Goal: Consume media (video, audio)

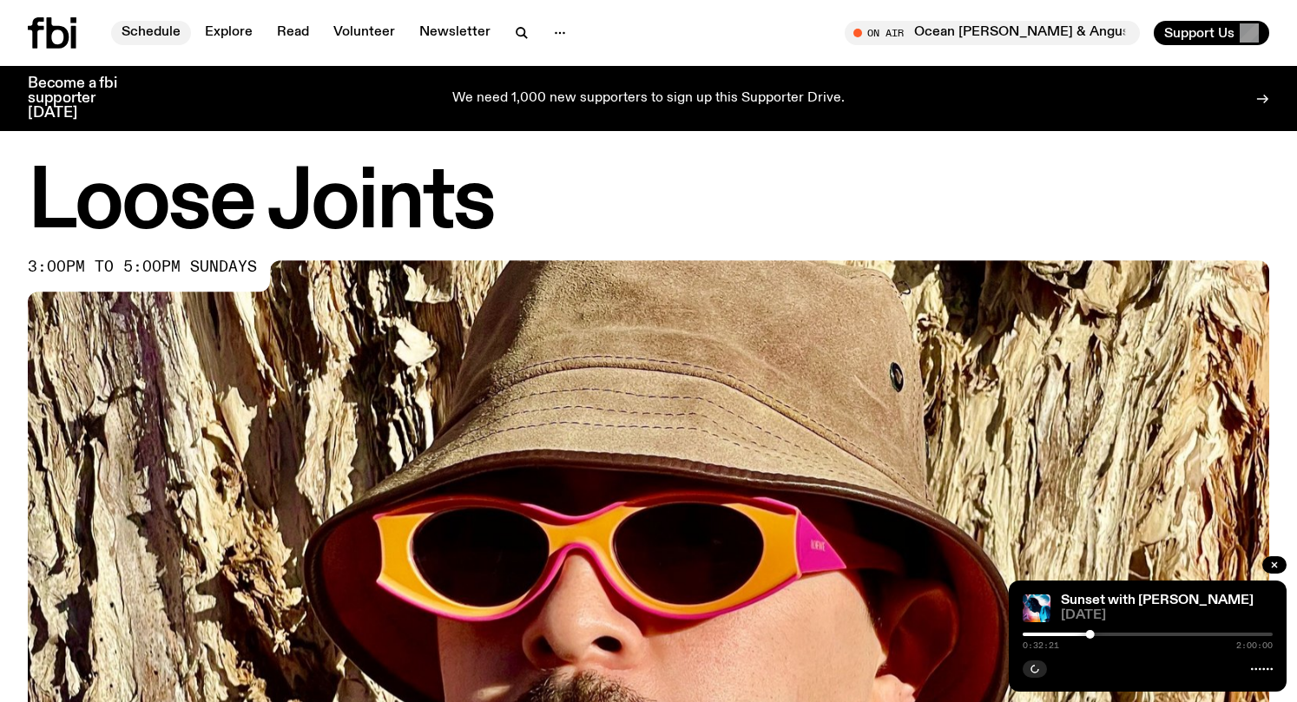
click at [146, 30] on link "Schedule" at bounding box center [151, 33] width 80 height 24
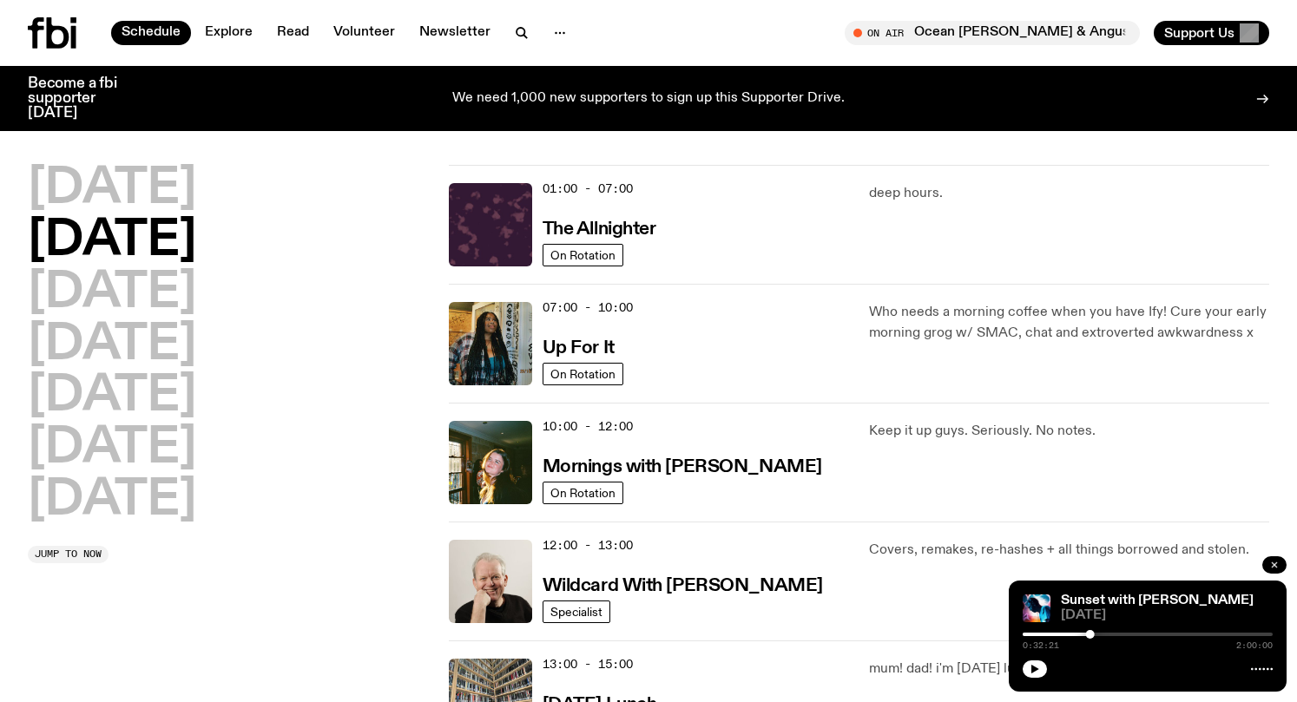
click at [1281, 563] on button "button" at bounding box center [1274, 565] width 24 height 17
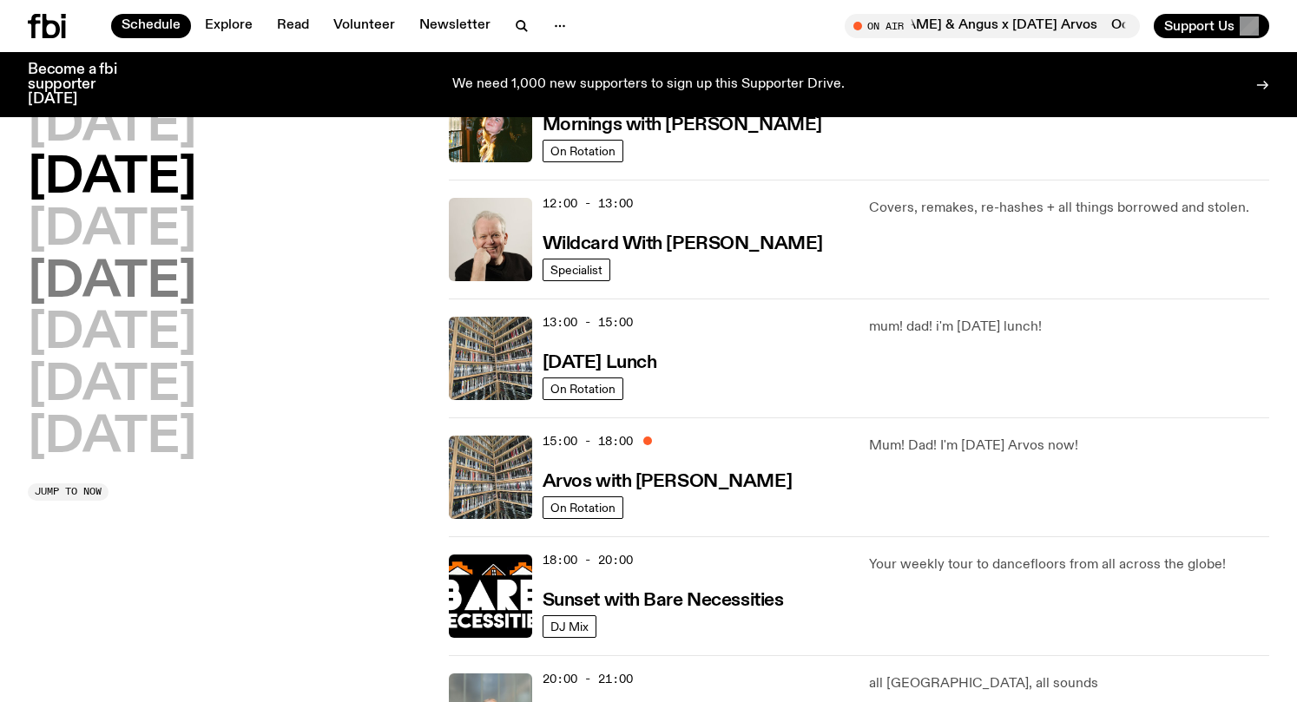
scroll to position [326, 0]
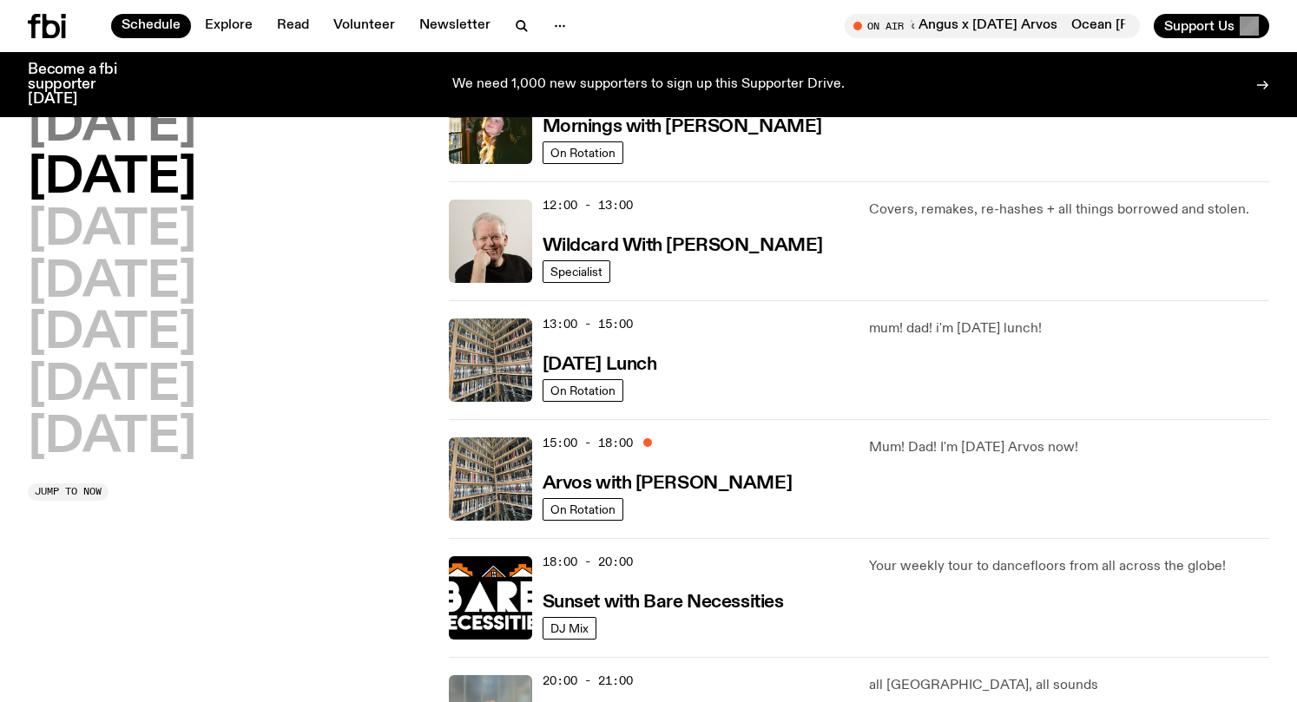
click at [102, 120] on h2 "[DATE]" at bounding box center [112, 126] width 168 height 49
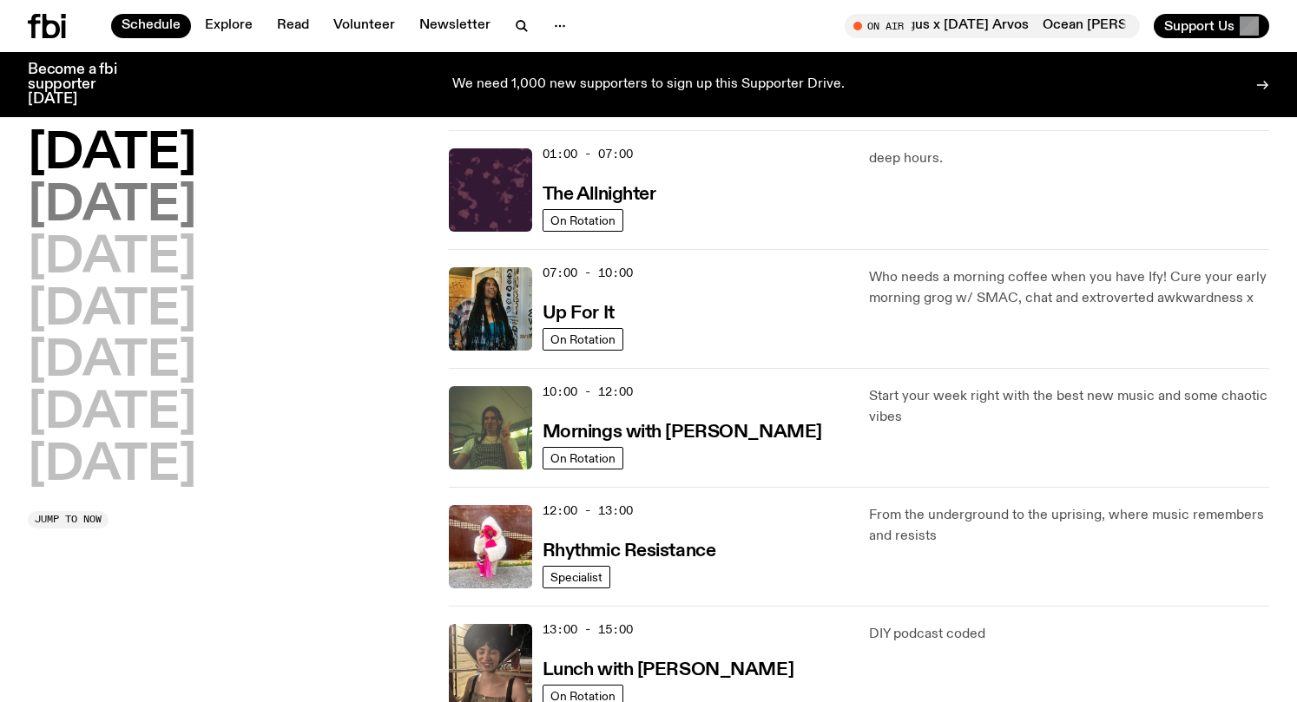
scroll to position [0, 0]
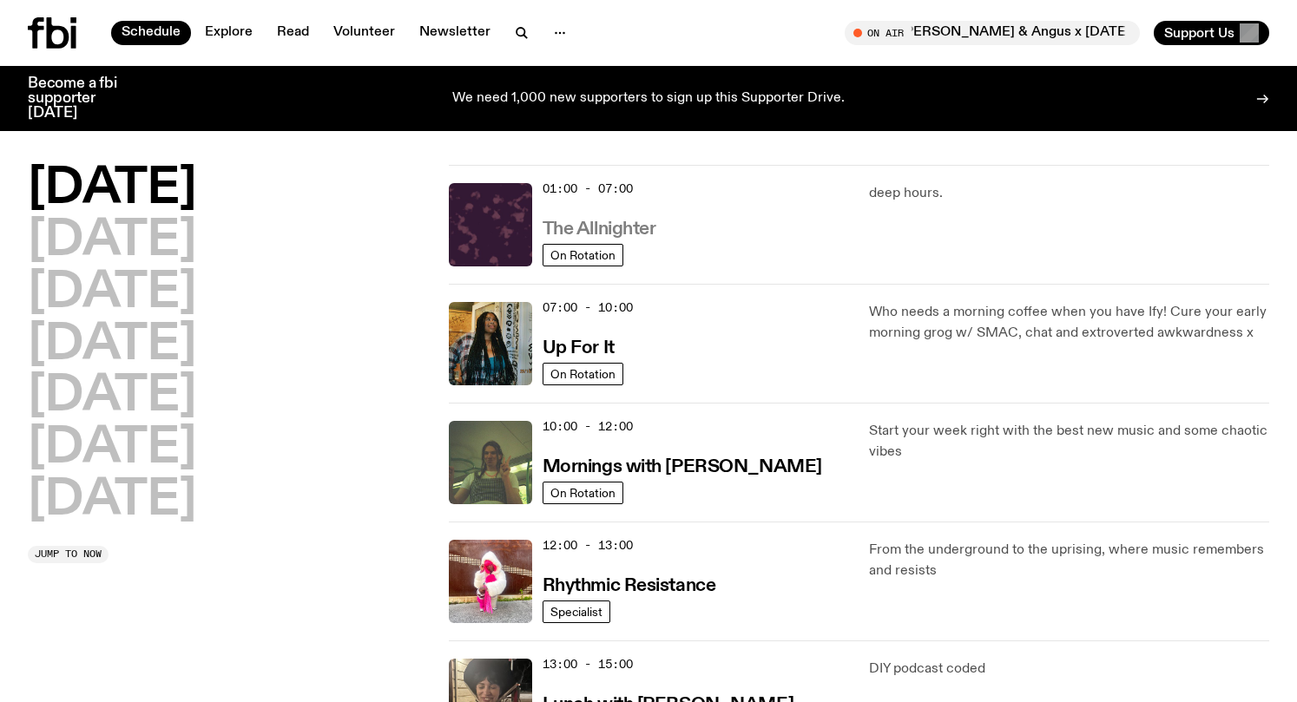
click at [633, 226] on h3 "The Allnighter" at bounding box center [600, 230] width 114 height 18
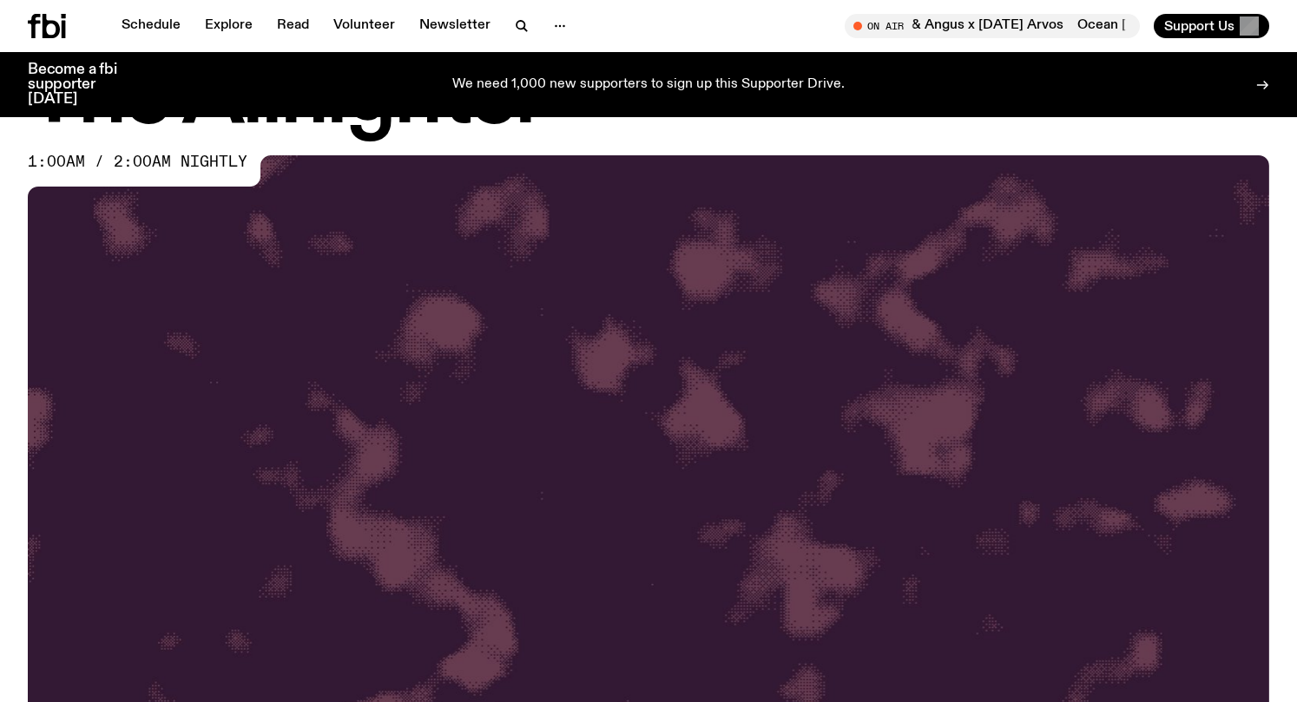
scroll to position [663, 0]
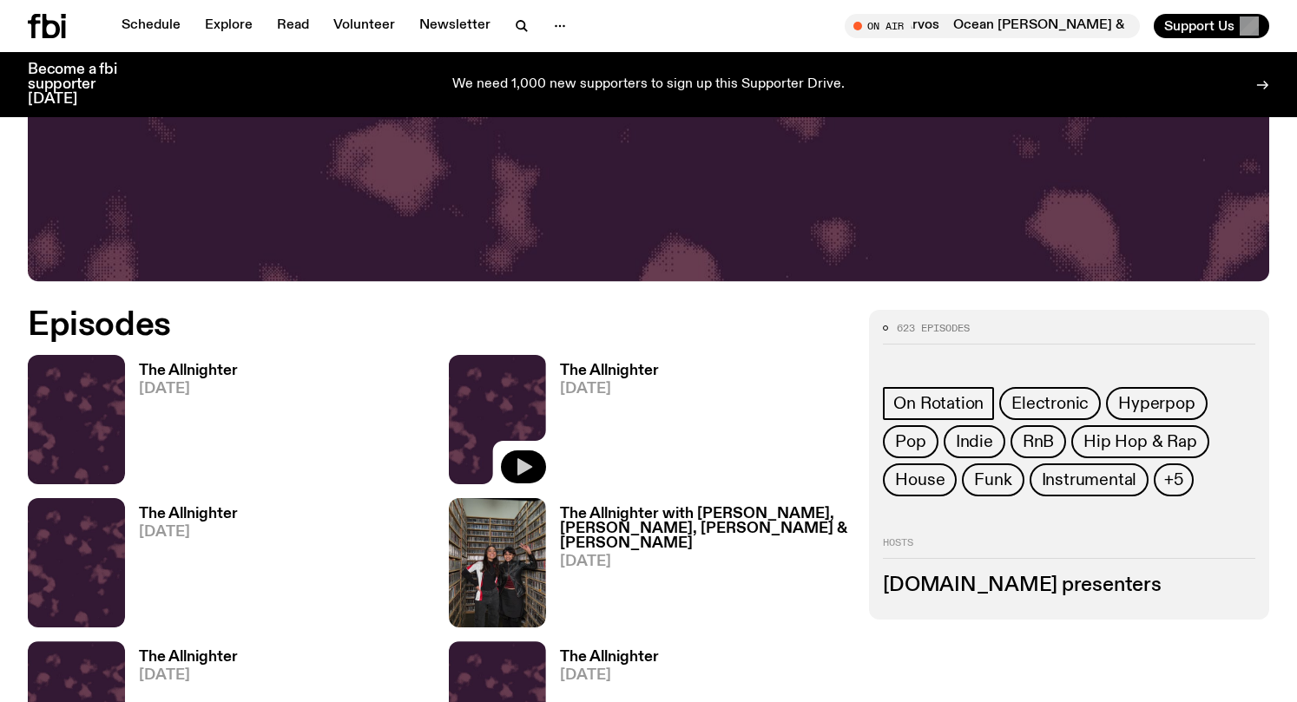
click at [521, 458] on icon "button" at bounding box center [523, 467] width 21 height 21
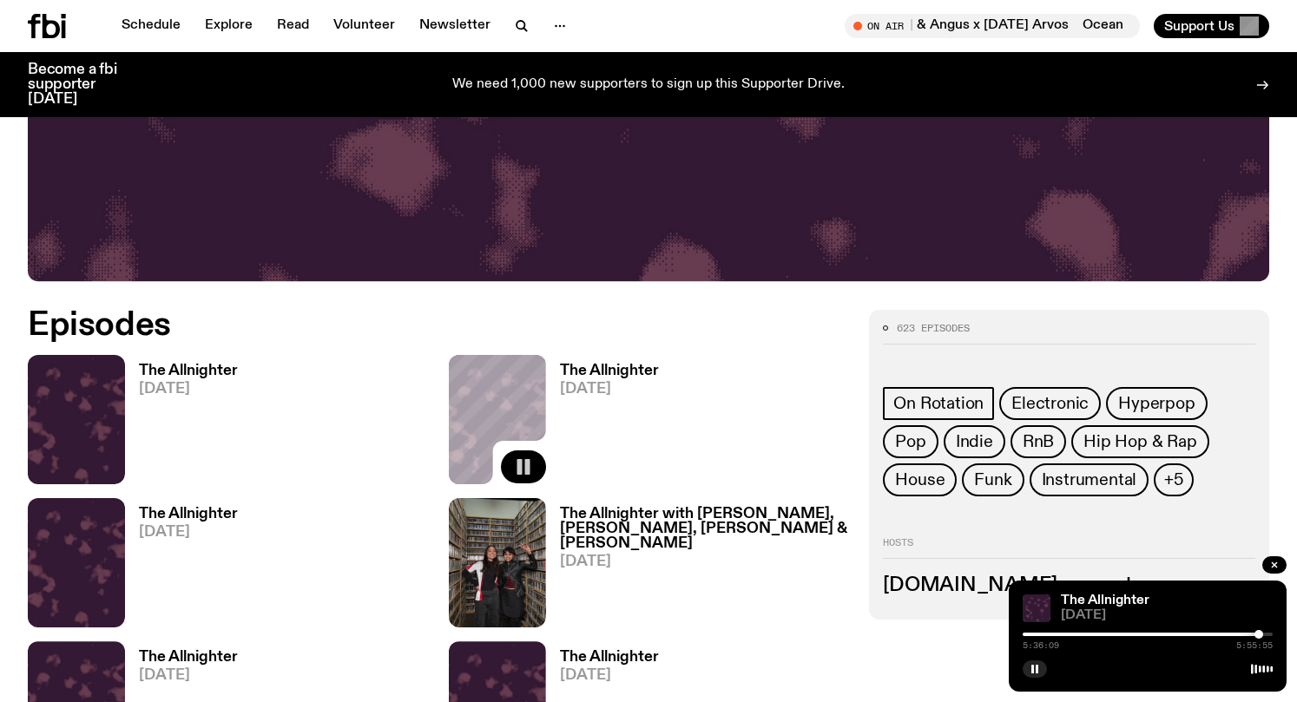
drag, startPoint x: 1021, startPoint y: 633, endPoint x: 1259, endPoint y: 662, distance: 239.6
click at [1259, 662] on div "The Allnighter [DATE] 5:36:09 5:55:55" at bounding box center [1148, 636] width 278 height 111
click at [1266, 634] on div at bounding box center [1263, 634] width 9 height 9
click at [1210, 600] on div "The Allnighter" at bounding box center [1165, 601] width 215 height 13
click at [1210, 599] on div "The Allnighter" at bounding box center [1165, 601] width 215 height 13
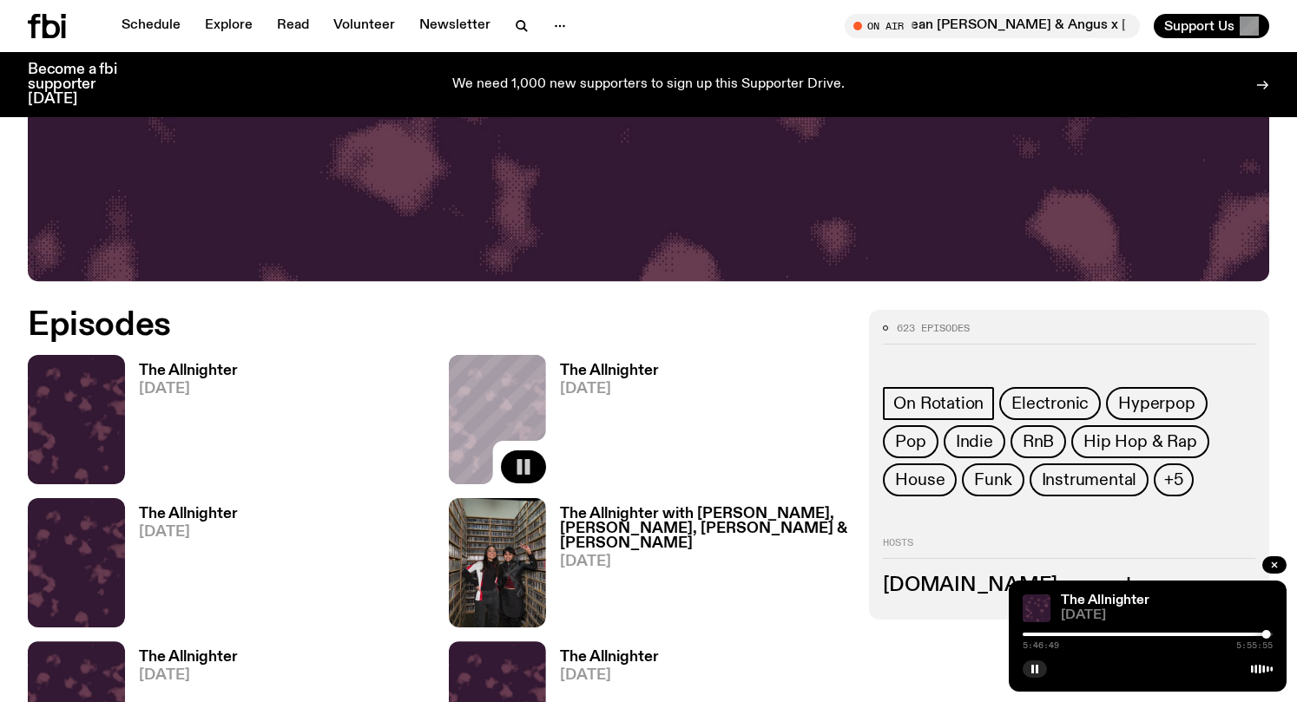
click at [1196, 660] on div at bounding box center [1148, 667] width 250 height 21
click at [1038, 603] on img at bounding box center [1037, 609] width 28 height 28
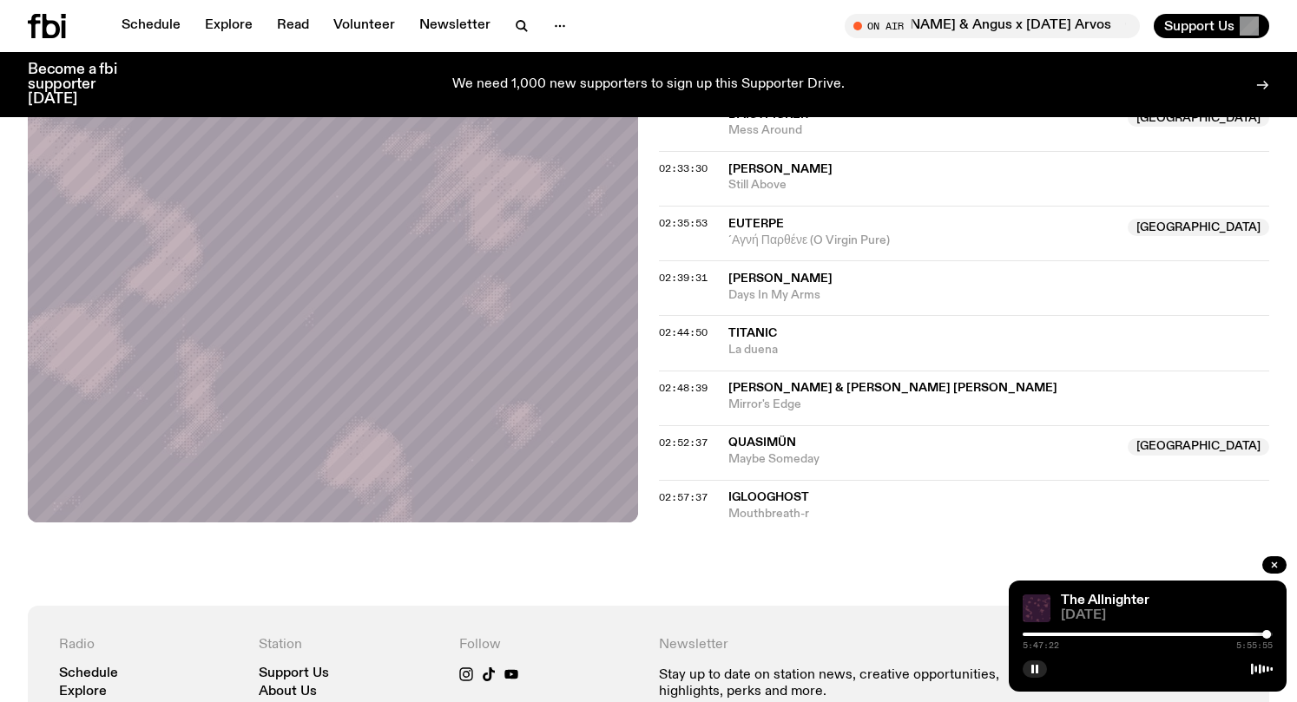
scroll to position [2511, 0]
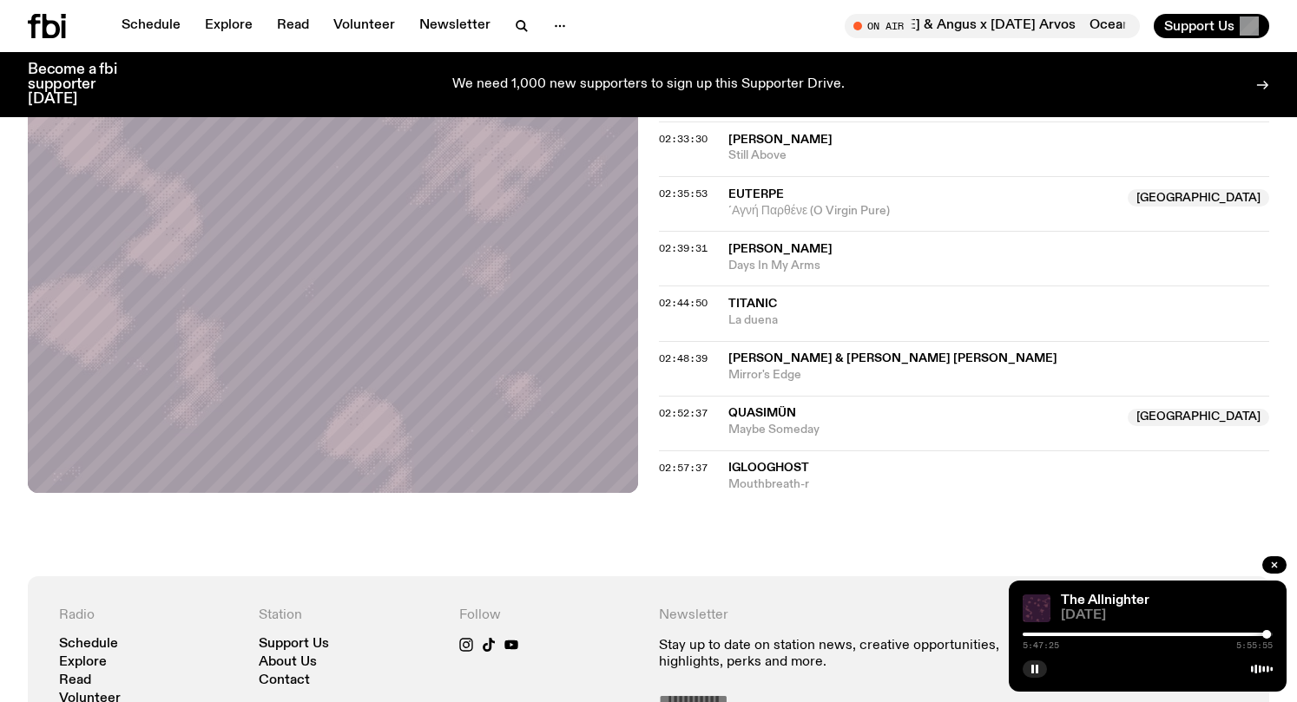
click at [758, 365] on span "[PERSON_NAME] & [PERSON_NAME] [PERSON_NAME]" at bounding box center [892, 359] width 329 height 12
click at [739, 365] on span "[PERSON_NAME] & [PERSON_NAME] [PERSON_NAME]" at bounding box center [892, 359] width 329 height 12
click at [739, 365] on div "Copied" at bounding box center [998, 367] width 541 height 33
click at [660, 357] on span "02:48:39" at bounding box center [683, 359] width 49 height 14
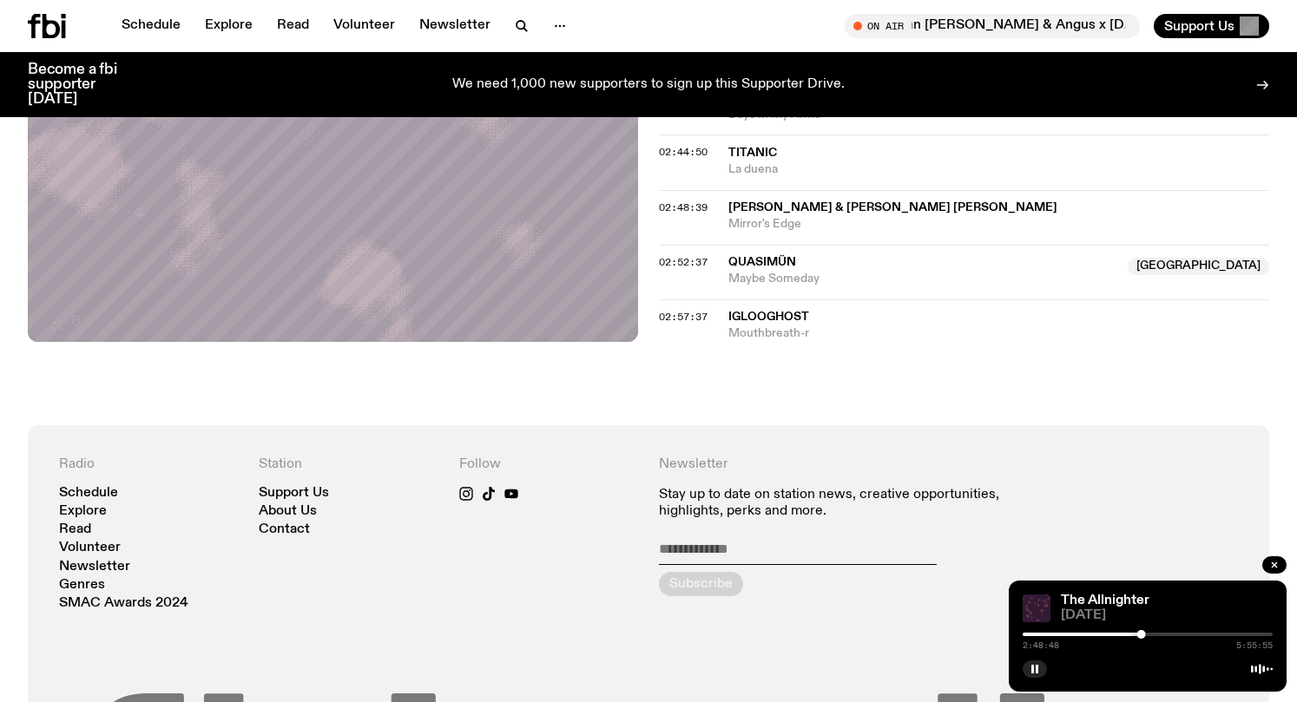
scroll to position [2474, 0]
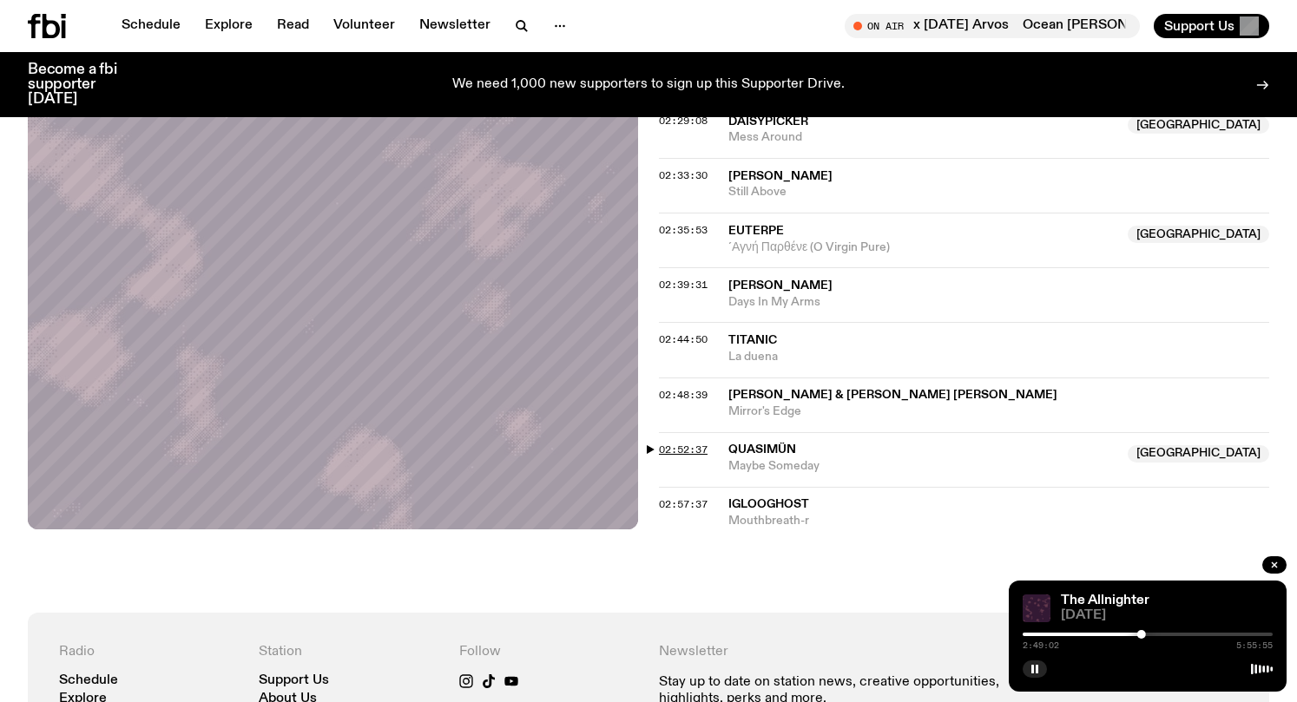
click at [659, 447] on span "02:52:37" at bounding box center [683, 450] width 49 height 14
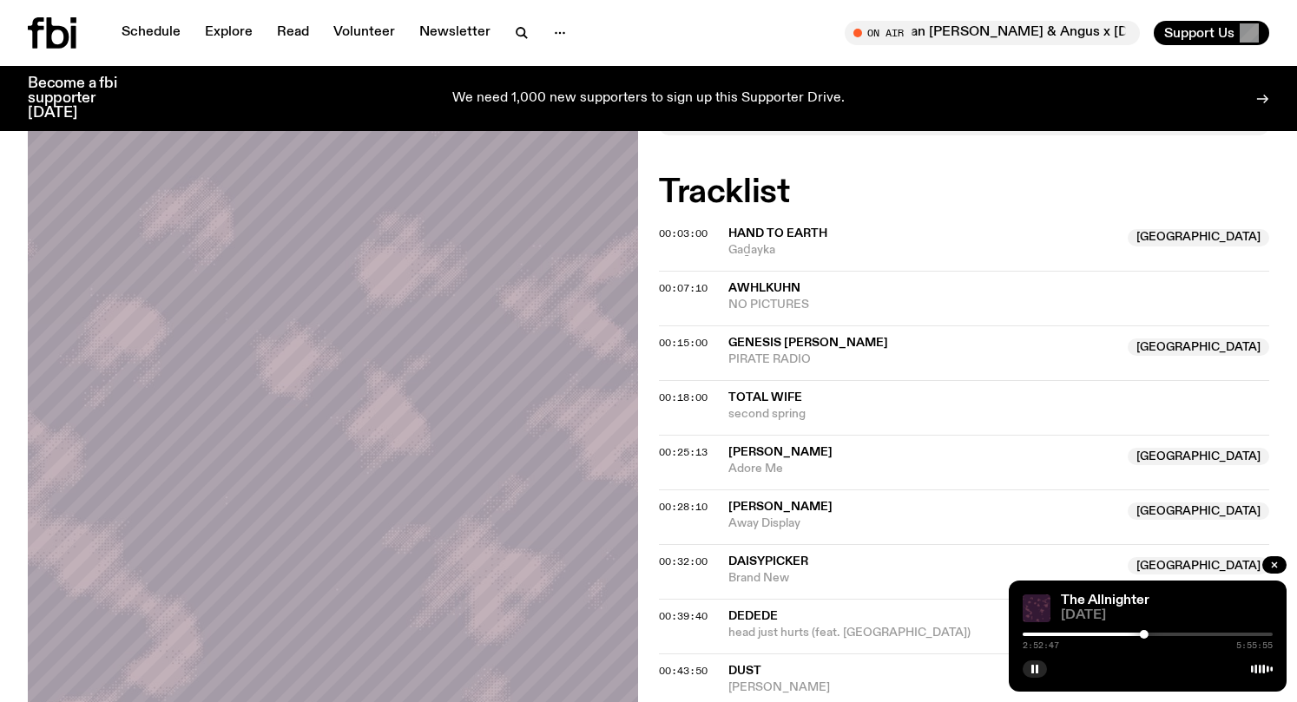
scroll to position [0, 0]
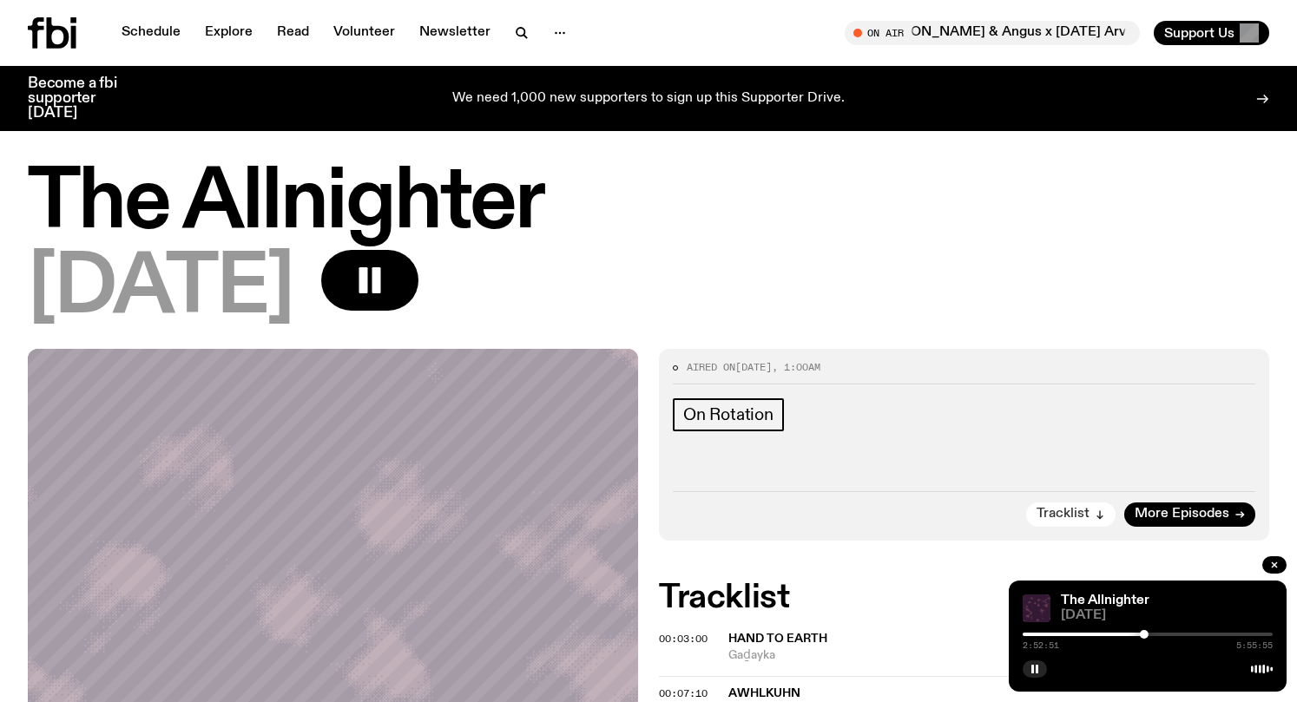
click at [1065, 511] on span "Tracklist" at bounding box center [1063, 514] width 53 height 13
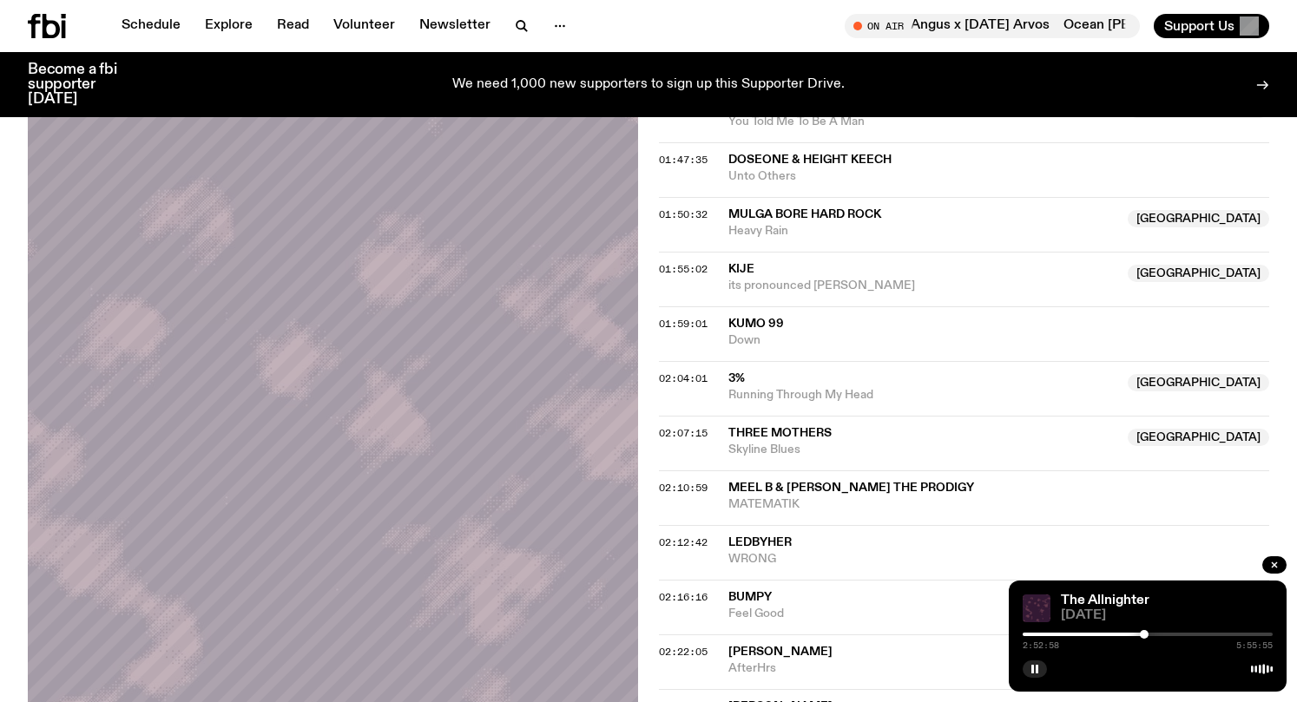
scroll to position [2593, 0]
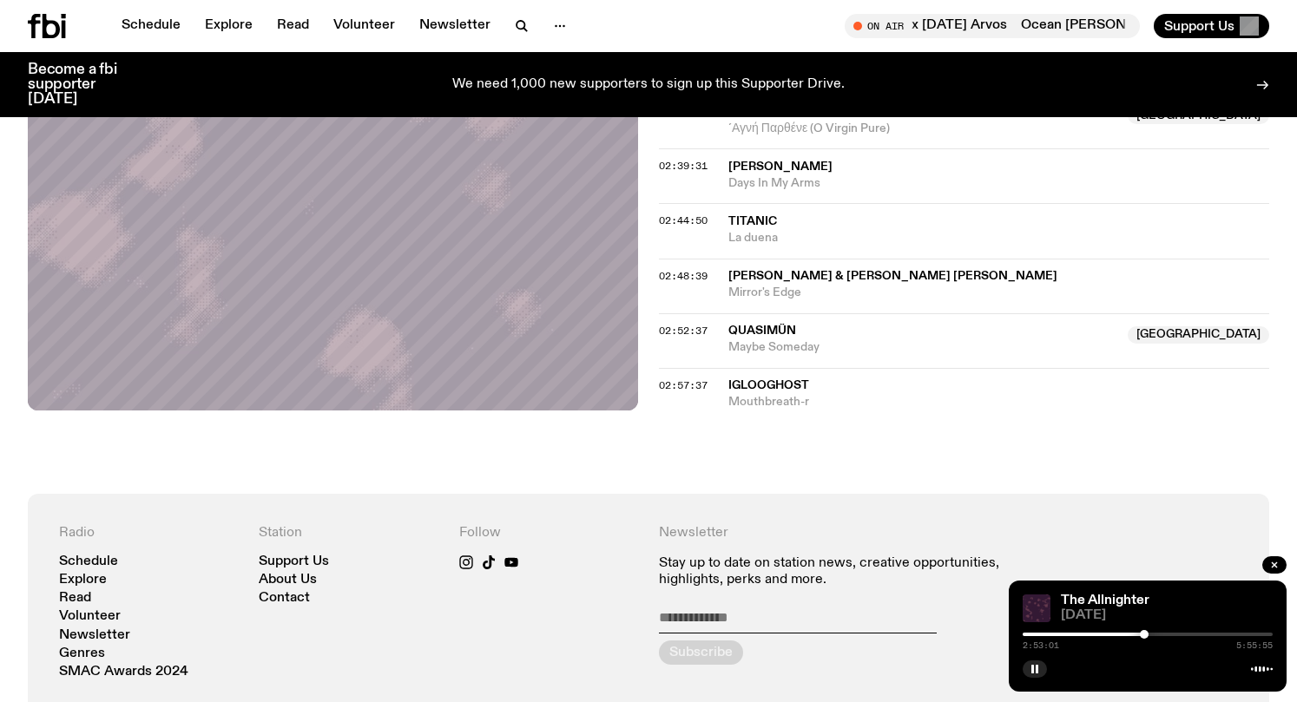
click at [760, 392] on span "Iglooghost" at bounding box center [768, 385] width 81 height 12
click at [1170, 639] on div "2:53:08 5:55:55" at bounding box center [1148, 639] width 250 height 21
click at [1170, 636] on div "2:53:09 5:55:55" at bounding box center [1148, 639] width 250 height 21
drag, startPoint x: 1144, startPoint y: 638, endPoint x: 1157, endPoint y: 637, distance: 13.1
click at [1156, 638] on div at bounding box center [1156, 634] width 9 height 9
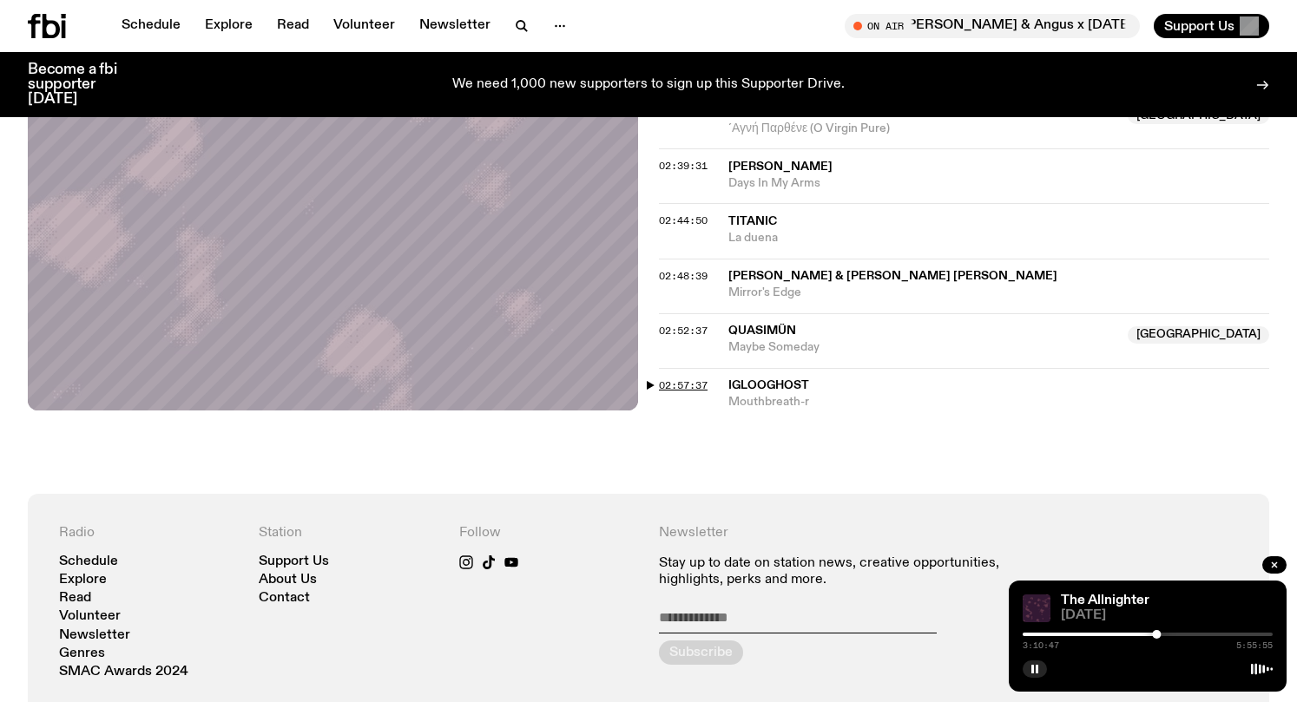
click at [668, 390] on span "02:57:37" at bounding box center [683, 386] width 49 height 14
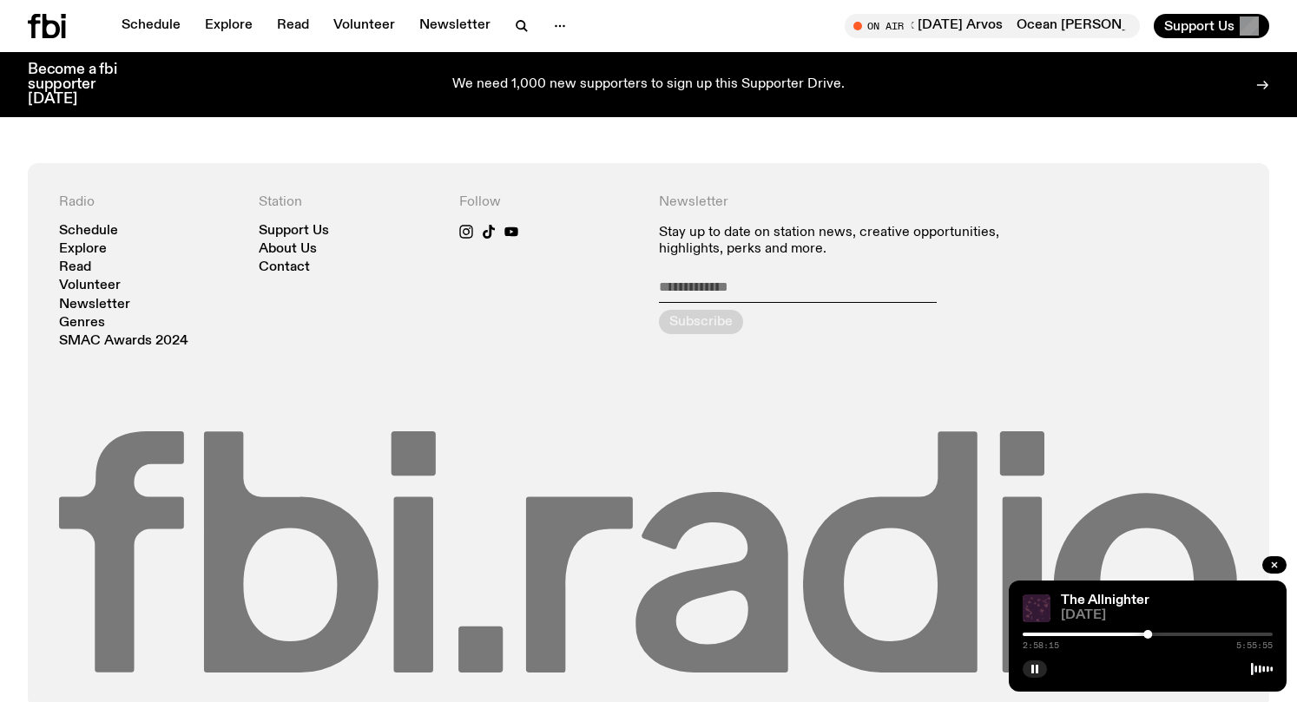
scroll to position [2687, 0]
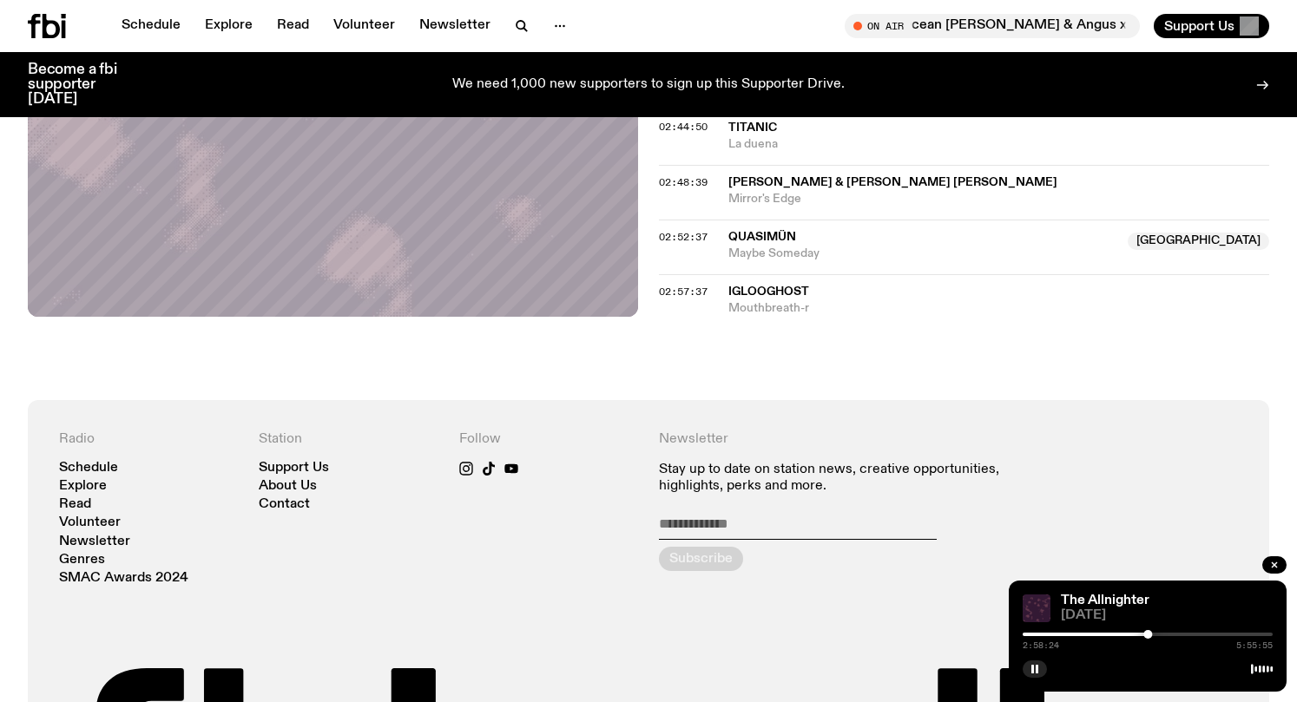
click at [1252, 636] on div at bounding box center [1148, 634] width 250 height 3
click at [1262, 635] on div at bounding box center [1148, 634] width 250 height 3
click at [1269, 640] on div "5:50:59 5:55:55" at bounding box center [1148, 639] width 250 height 21
click at [1183, 668] on div at bounding box center [1148, 667] width 250 height 21
click at [1028, 609] on img at bounding box center [1037, 609] width 28 height 28
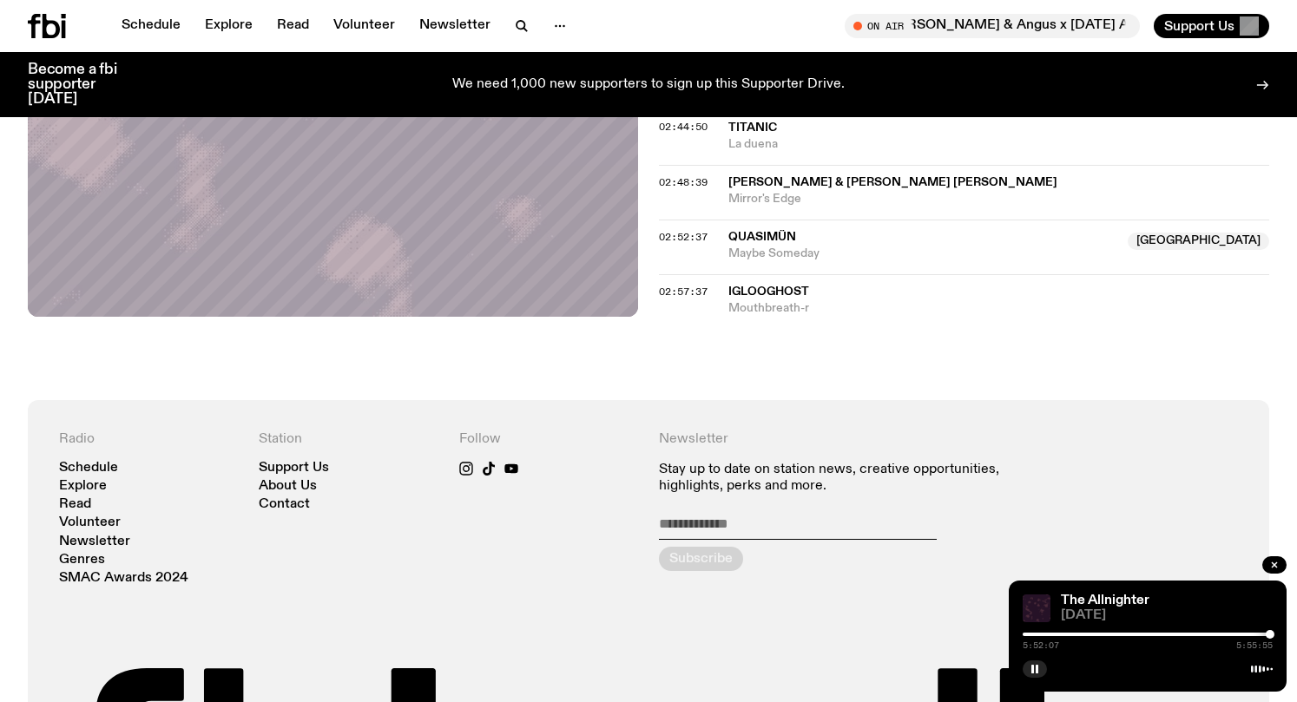
click at [1029, 609] on img at bounding box center [1037, 609] width 28 height 28
click at [1259, 675] on icon at bounding box center [1262, 669] width 22 height 14
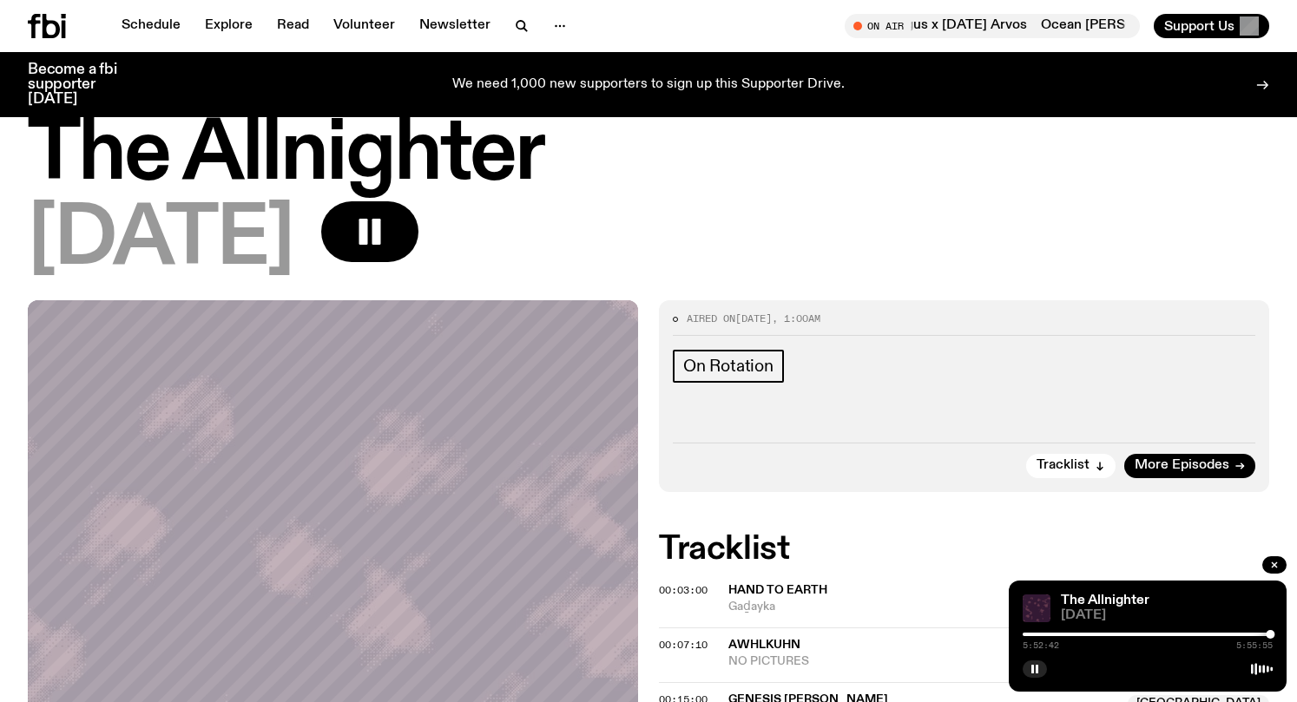
scroll to position [19, 0]
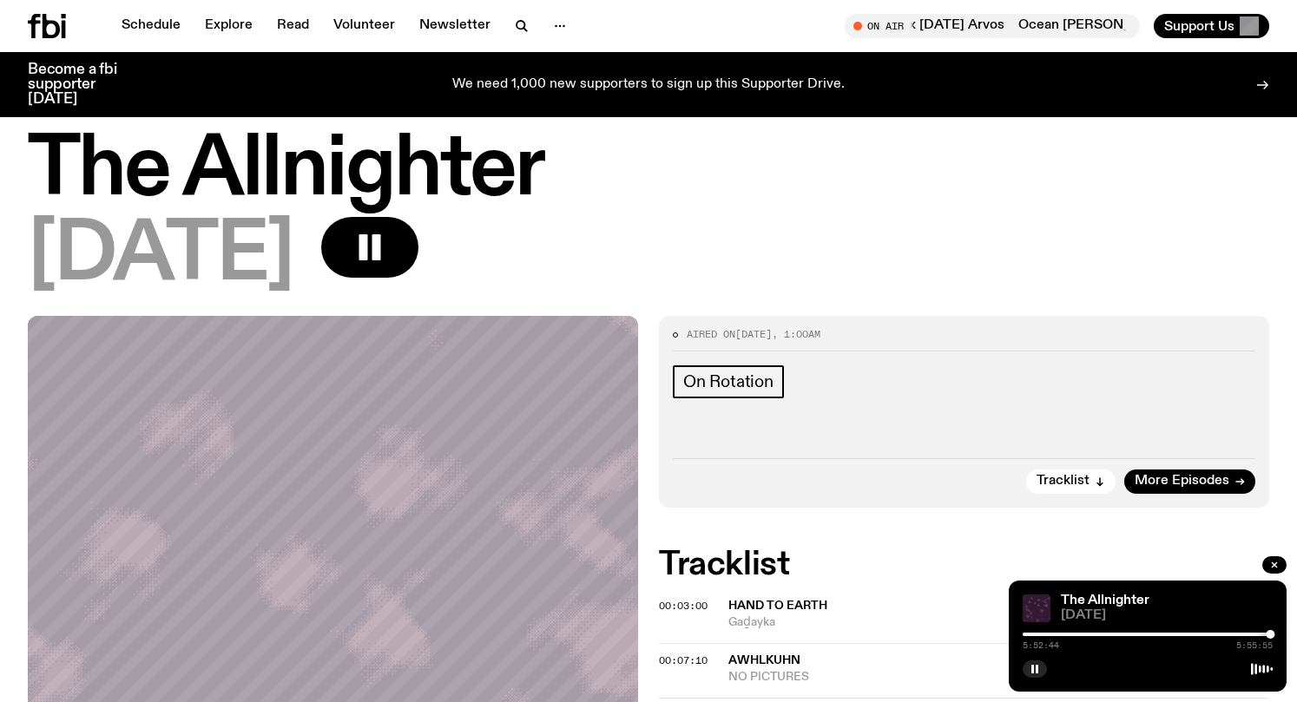
click at [854, 386] on div "On Rotation" at bounding box center [964, 385] width 583 height 38
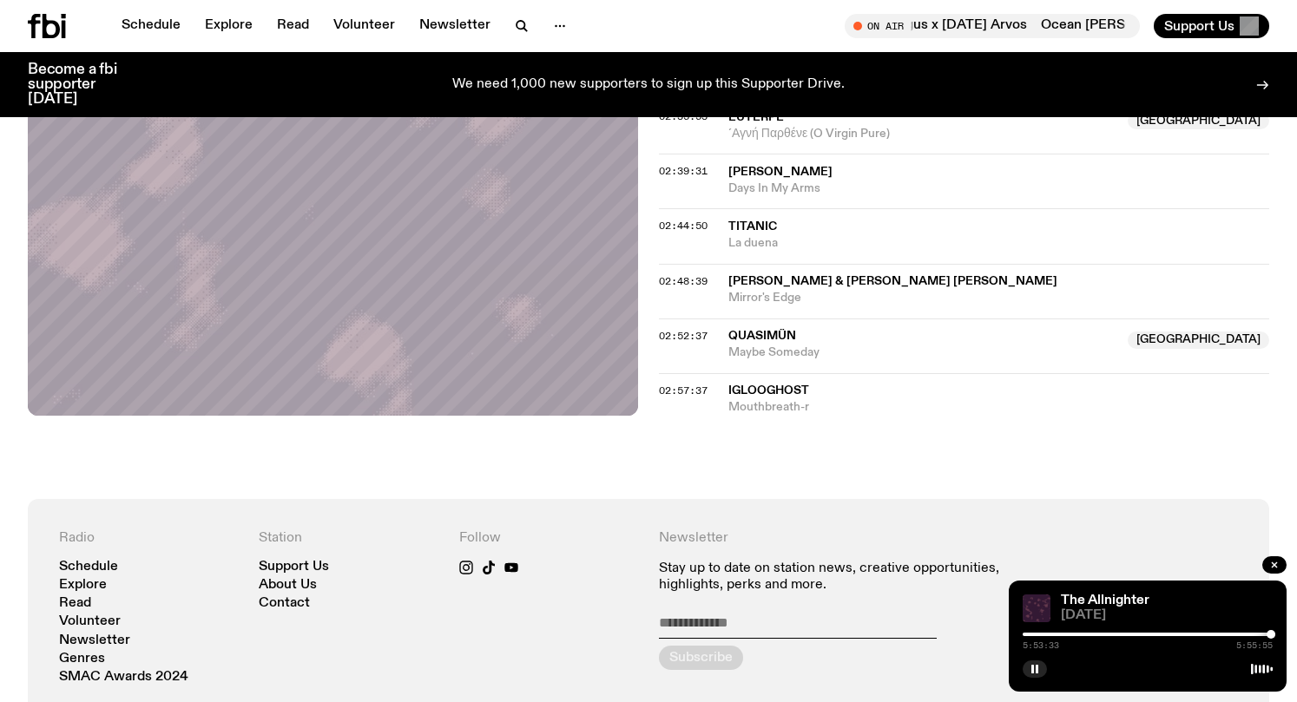
scroll to position [2456, 0]
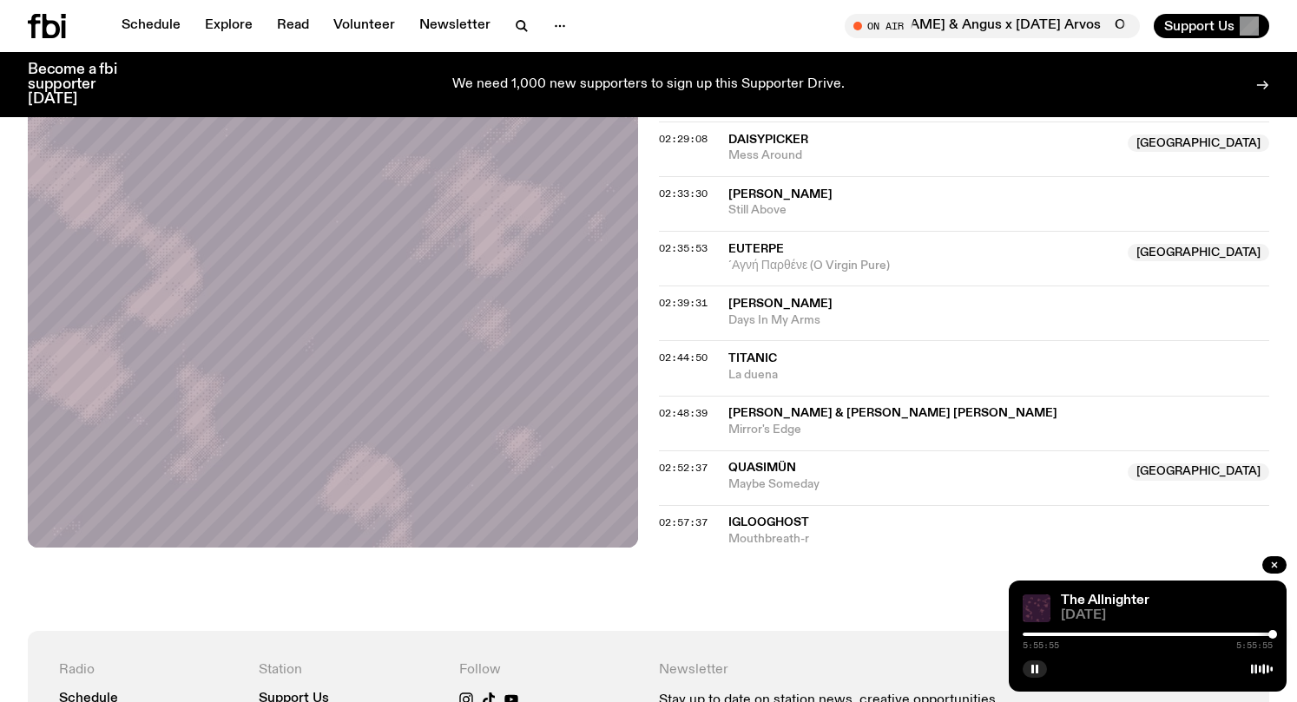
drag, startPoint x: 1271, startPoint y: 635, endPoint x: 1286, endPoint y: 636, distance: 14.8
click at [1286, 636] on div "The Allnighter [DATE] 5:55:55 5:55:55" at bounding box center [1148, 636] width 278 height 111
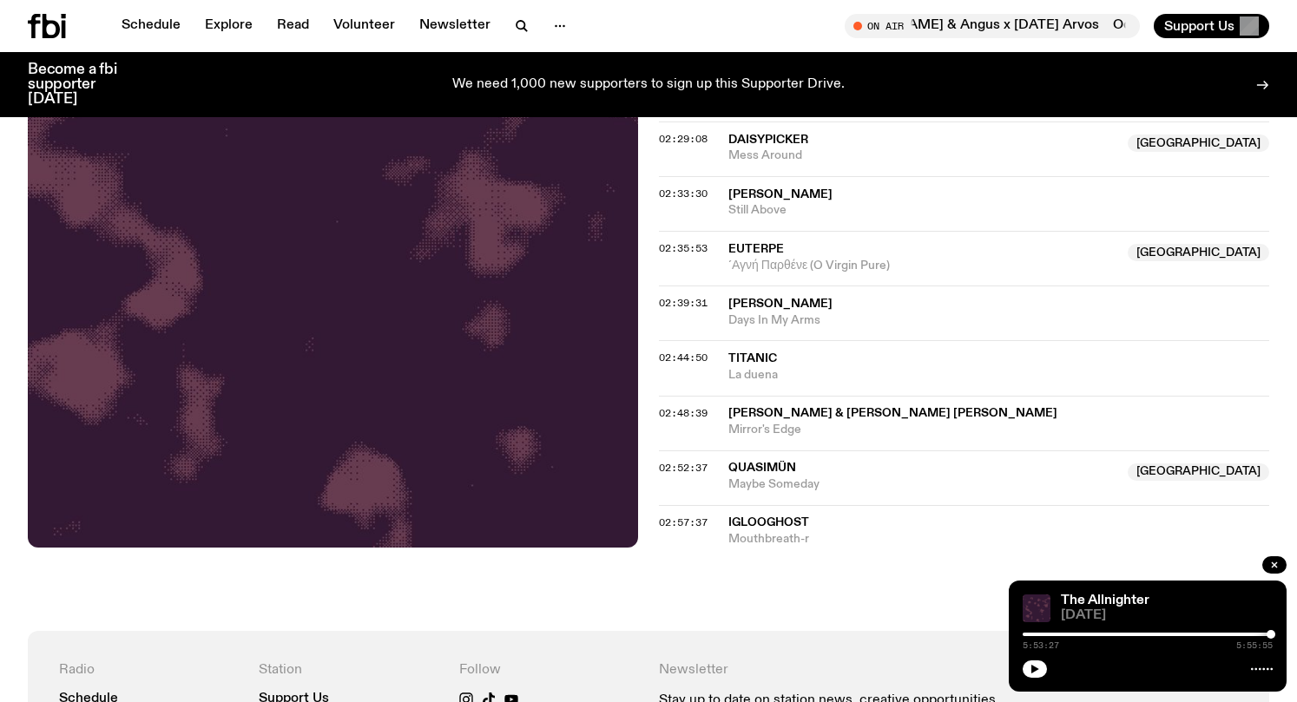
drag, startPoint x: 1271, startPoint y: 634, endPoint x: 1271, endPoint y: 655, distance: 20.8
click at [1271, 655] on div "The Allnighter [DATE] 5:53:27 5:55:55" at bounding box center [1148, 636] width 278 height 111
click at [1027, 666] on button "button" at bounding box center [1035, 669] width 24 height 17
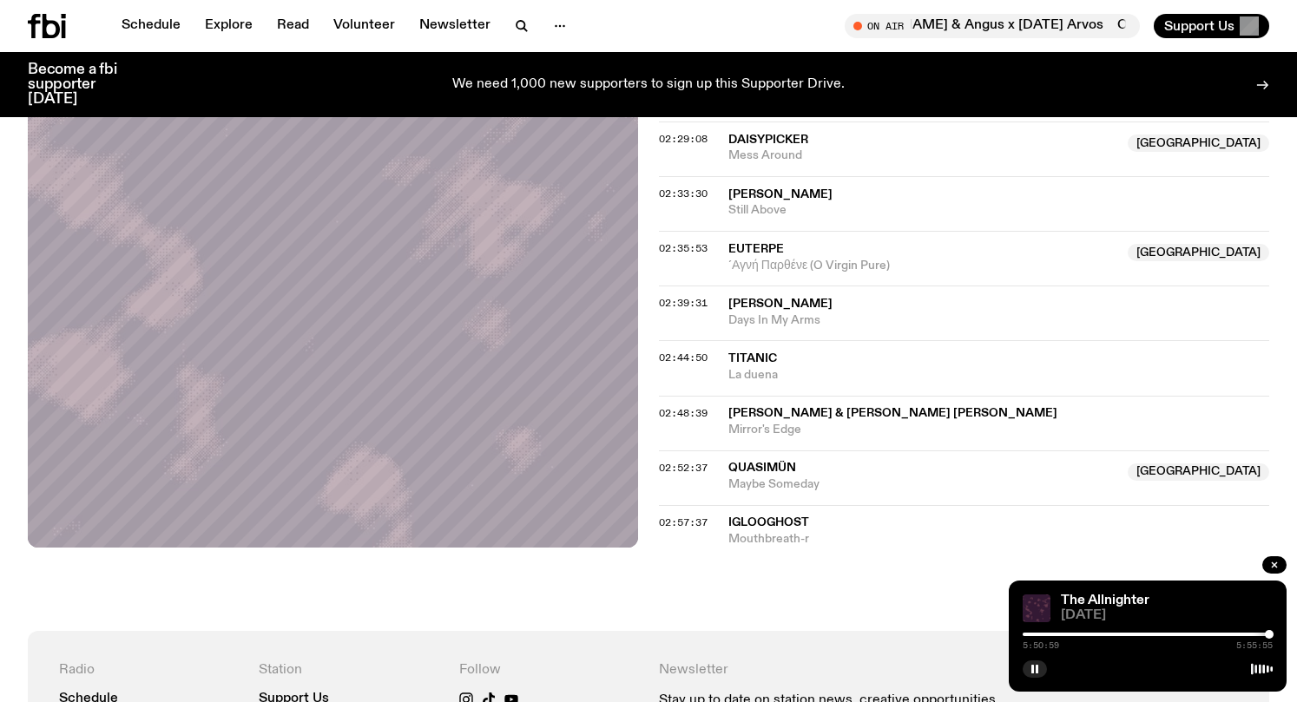
click at [1269, 635] on div at bounding box center [1269, 634] width 9 height 9
click at [1265, 630] on div at bounding box center [1265, 634] width 9 height 9
